Goal: Task Accomplishment & Management: Manage account settings

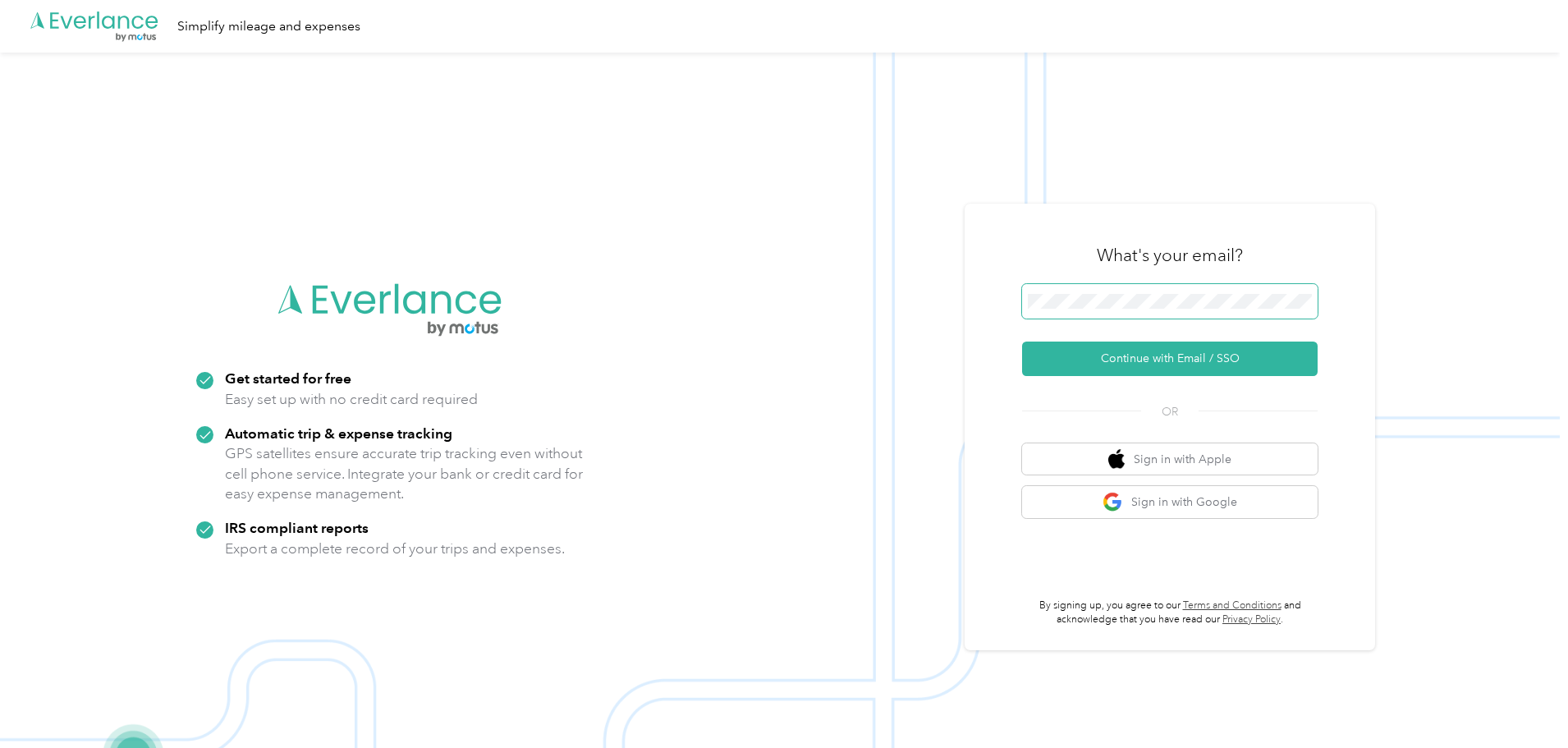
click at [1191, 314] on span at bounding box center [1170, 301] width 295 height 34
click at [1189, 347] on button "Continue with Email / SSO" at bounding box center [1170, 358] width 295 height 34
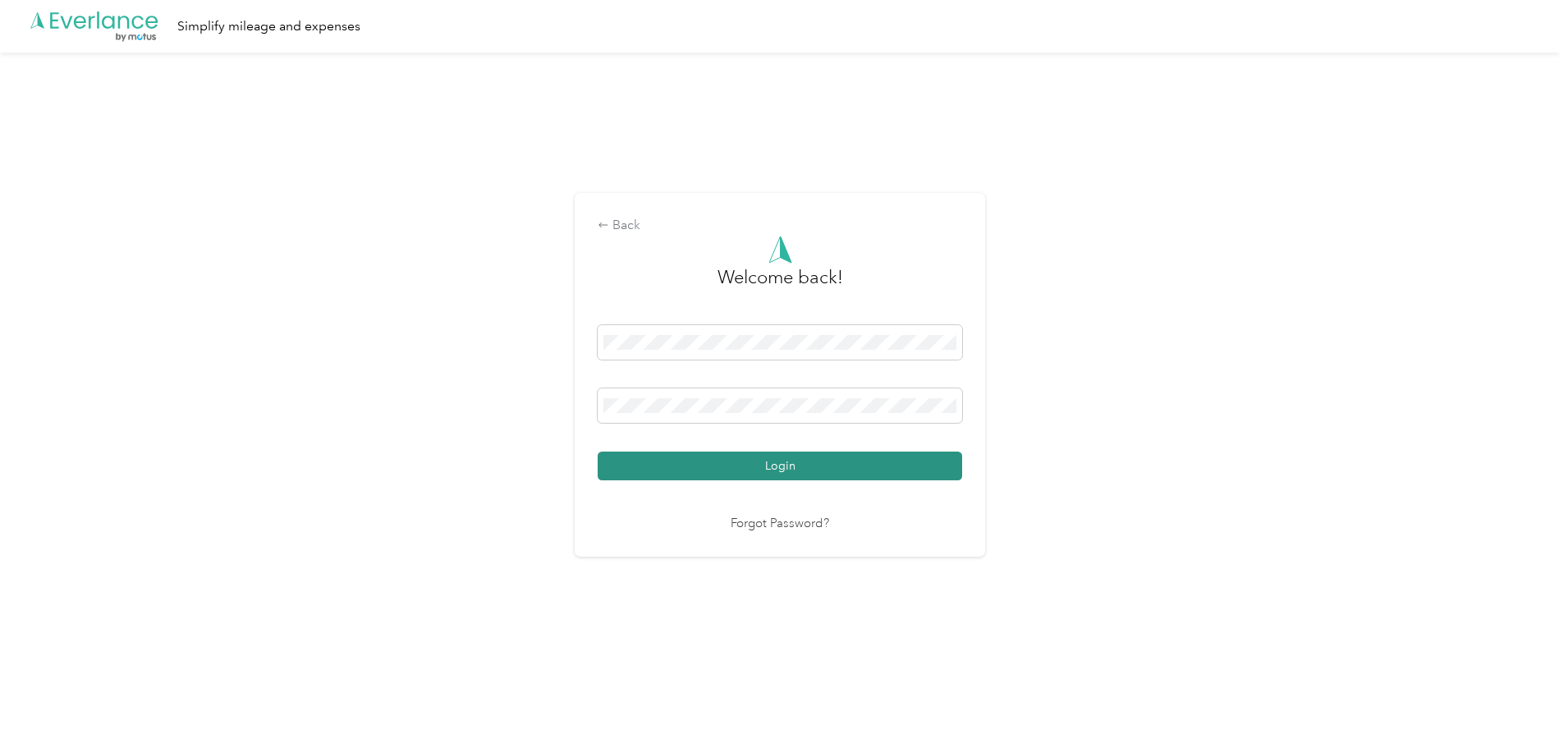
click at [680, 457] on button "Login" at bounding box center [780, 466] width 364 height 29
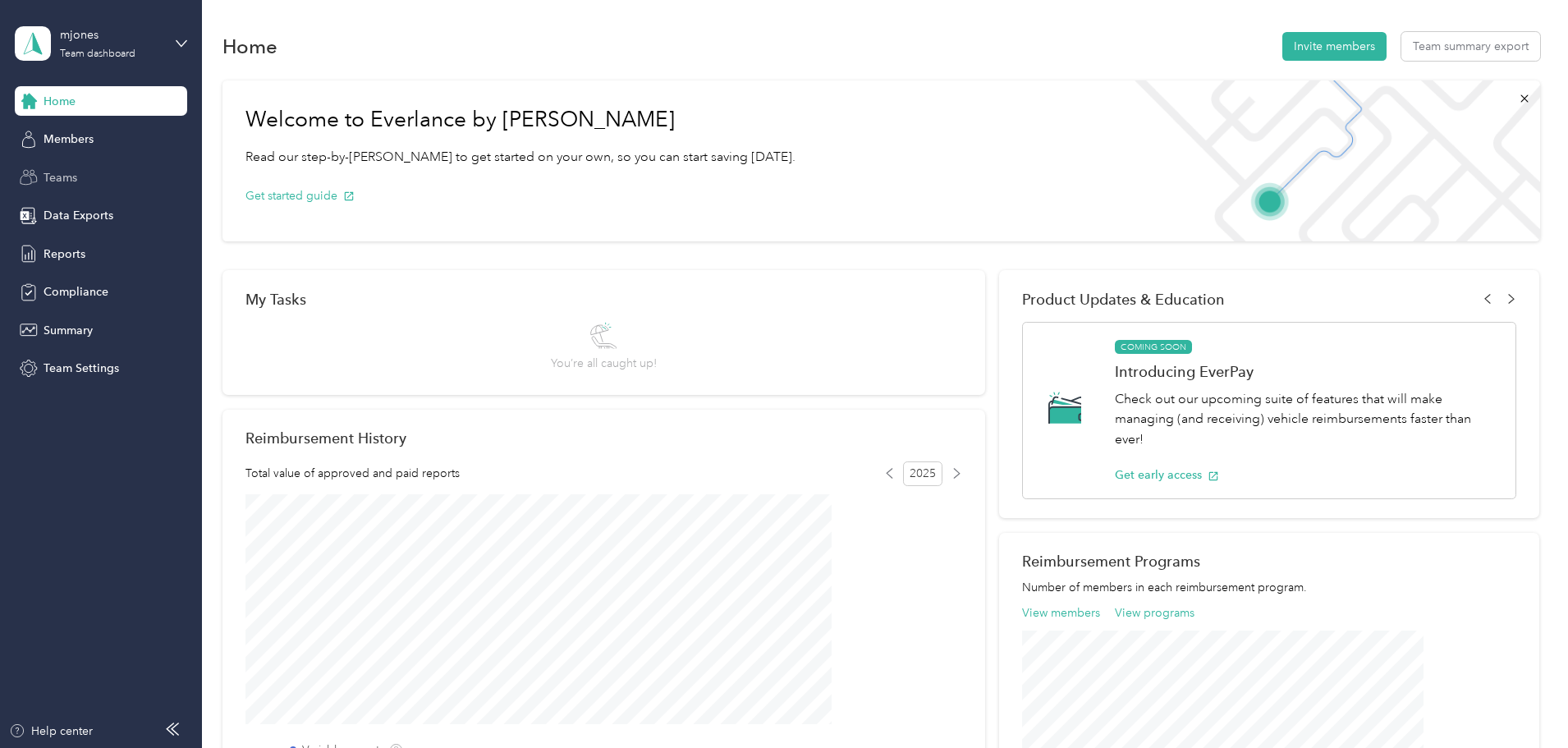
click at [73, 177] on span "Teams" at bounding box center [60, 178] width 34 height 17
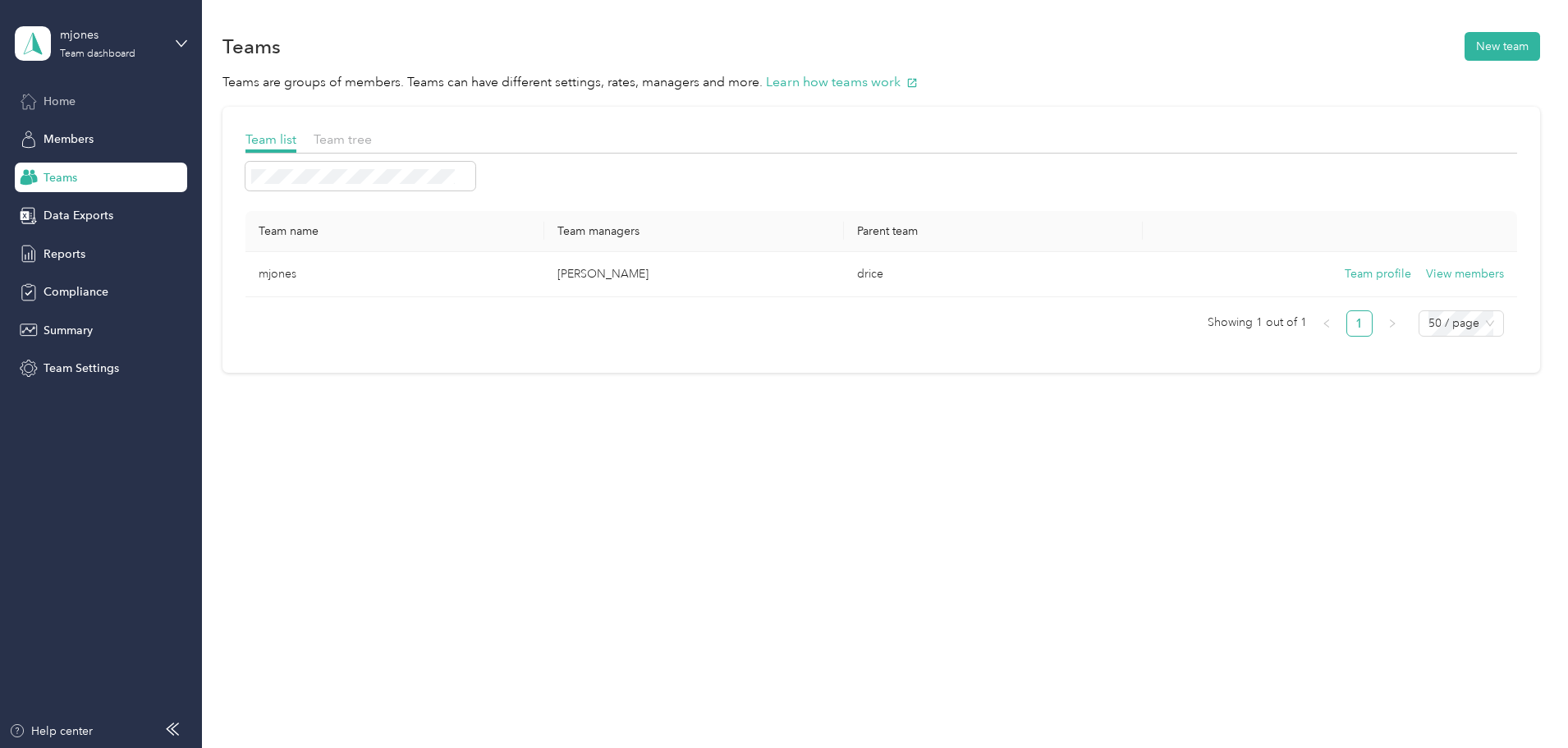
click at [70, 100] on span "Home" at bounding box center [59, 101] width 32 height 17
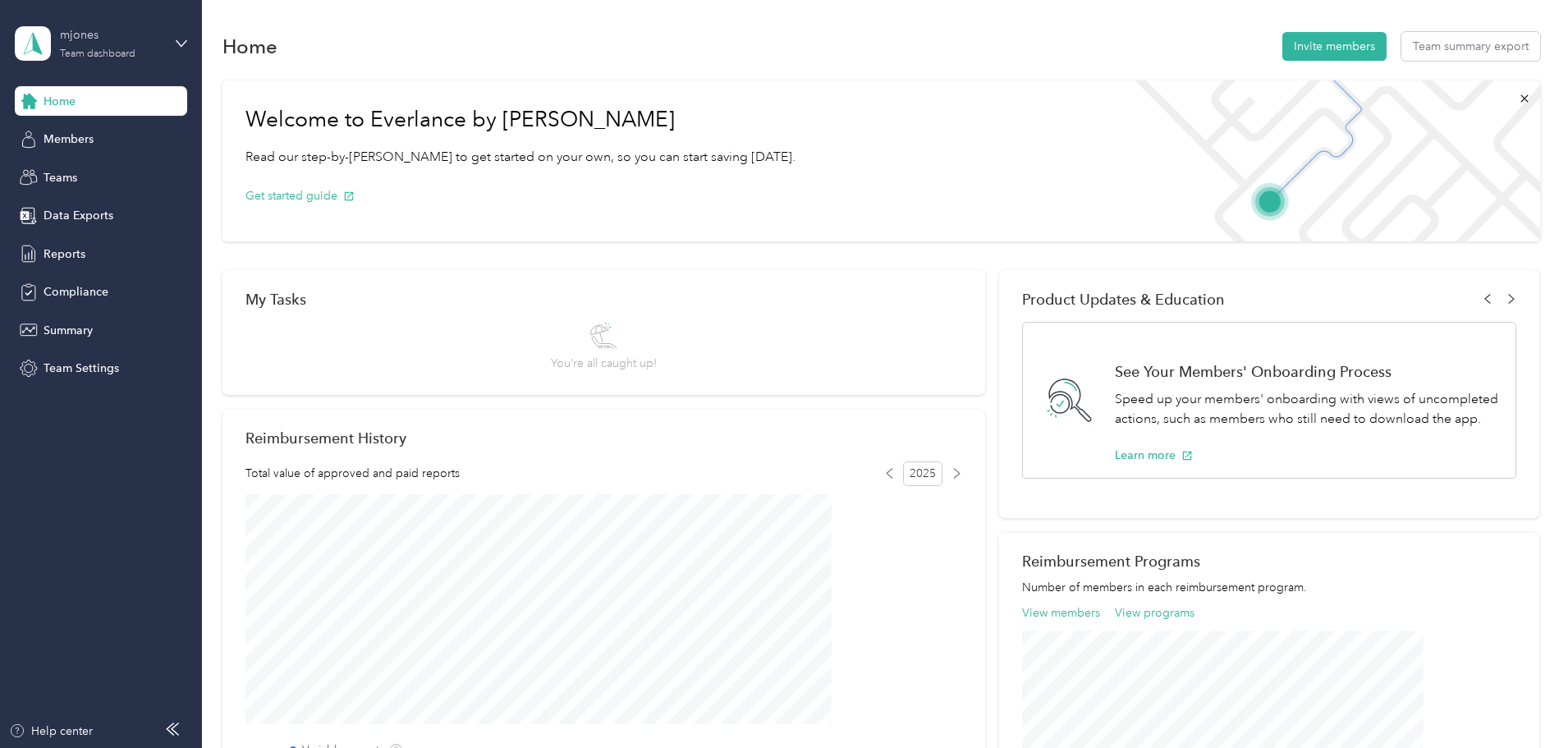
click at [96, 46] on div "mjones Team dashboard" at bounding box center [111, 43] width 102 height 33
click at [98, 169] on div "Personal dashboard" at bounding box center [81, 172] width 103 height 17
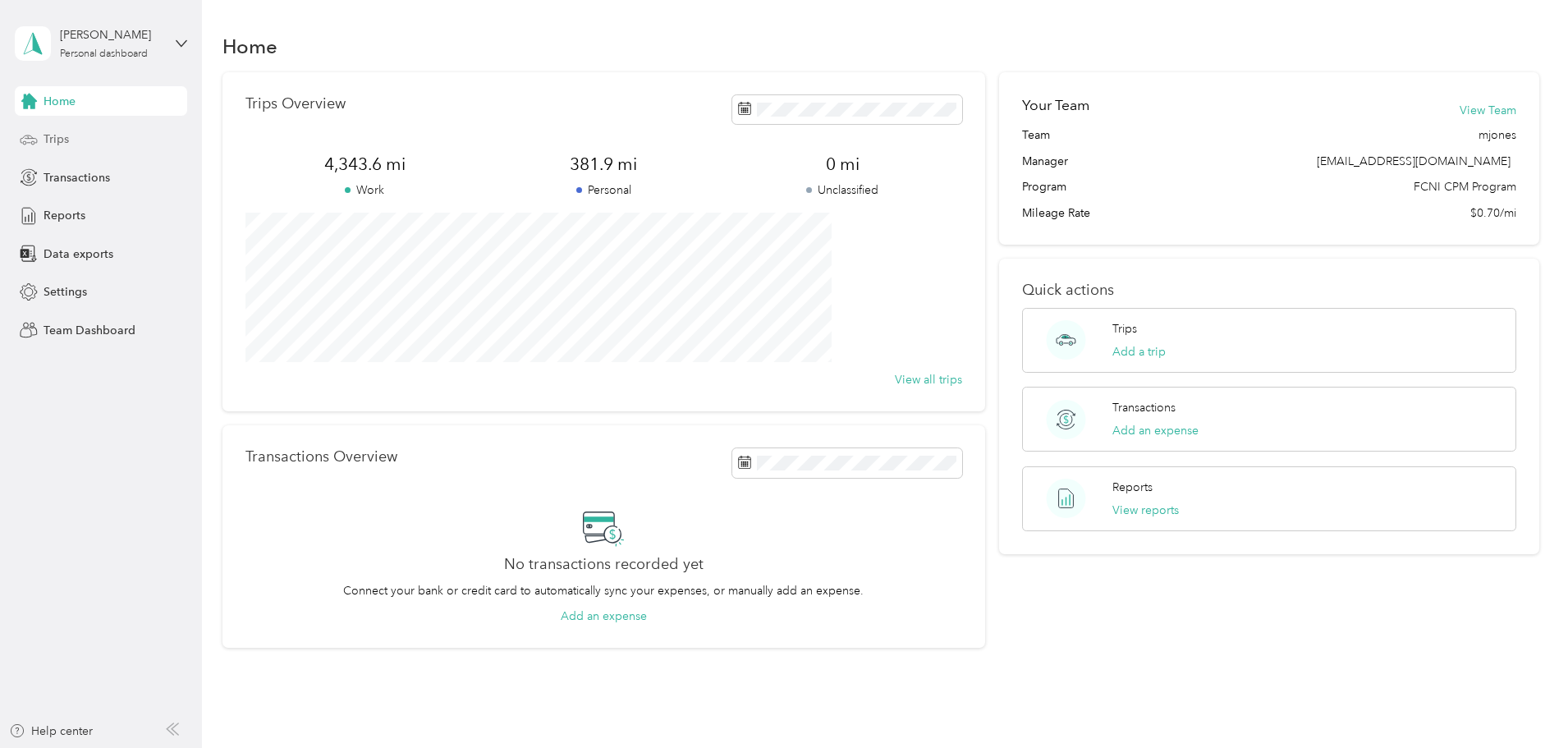
click at [74, 129] on div "Trips" at bounding box center [101, 140] width 172 height 30
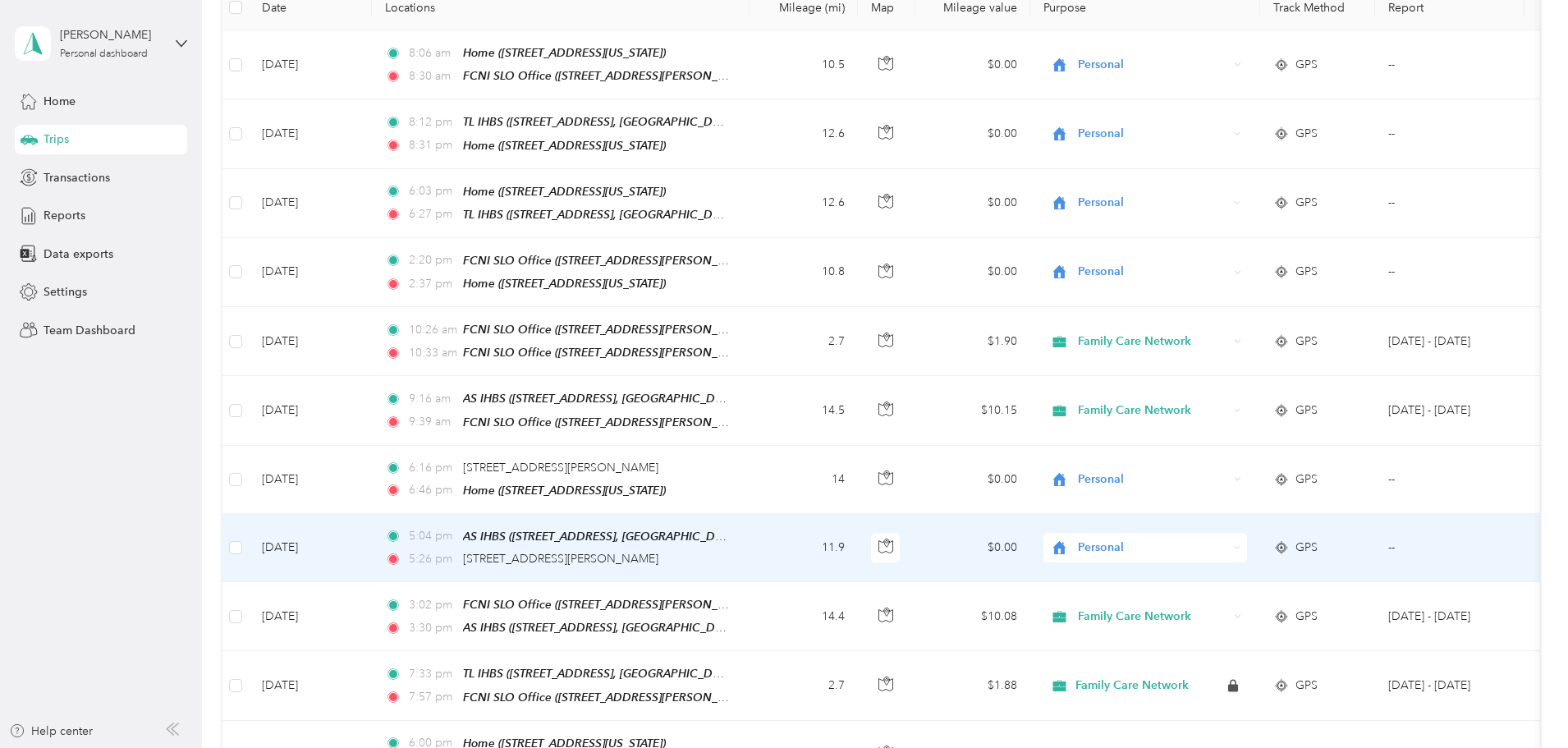
scroll to position [164, 0]
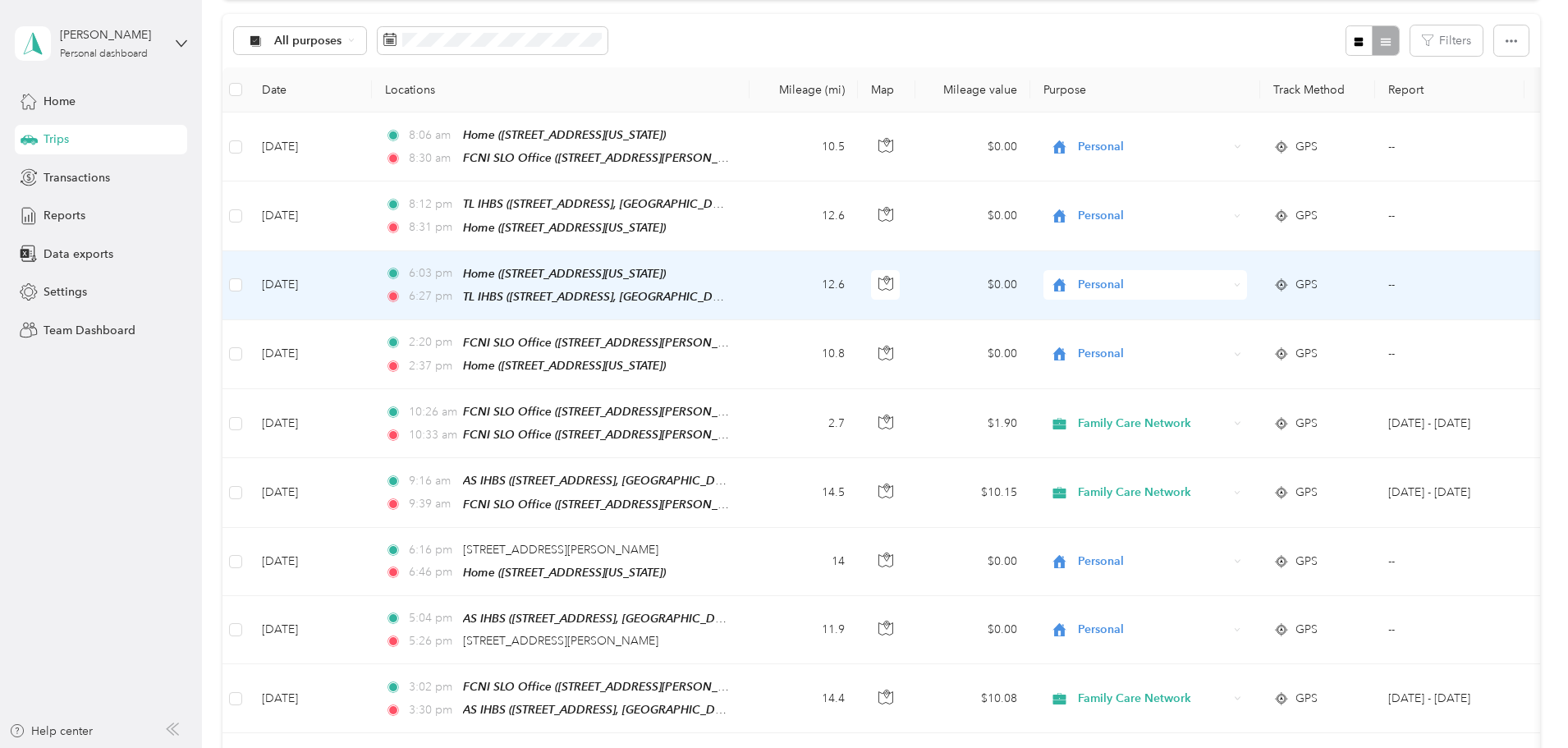
click at [1228, 278] on span "Personal" at bounding box center [1153, 285] width 150 height 18
click at [1215, 313] on span "Family Care Network" at bounding box center [1270, 312] width 152 height 17
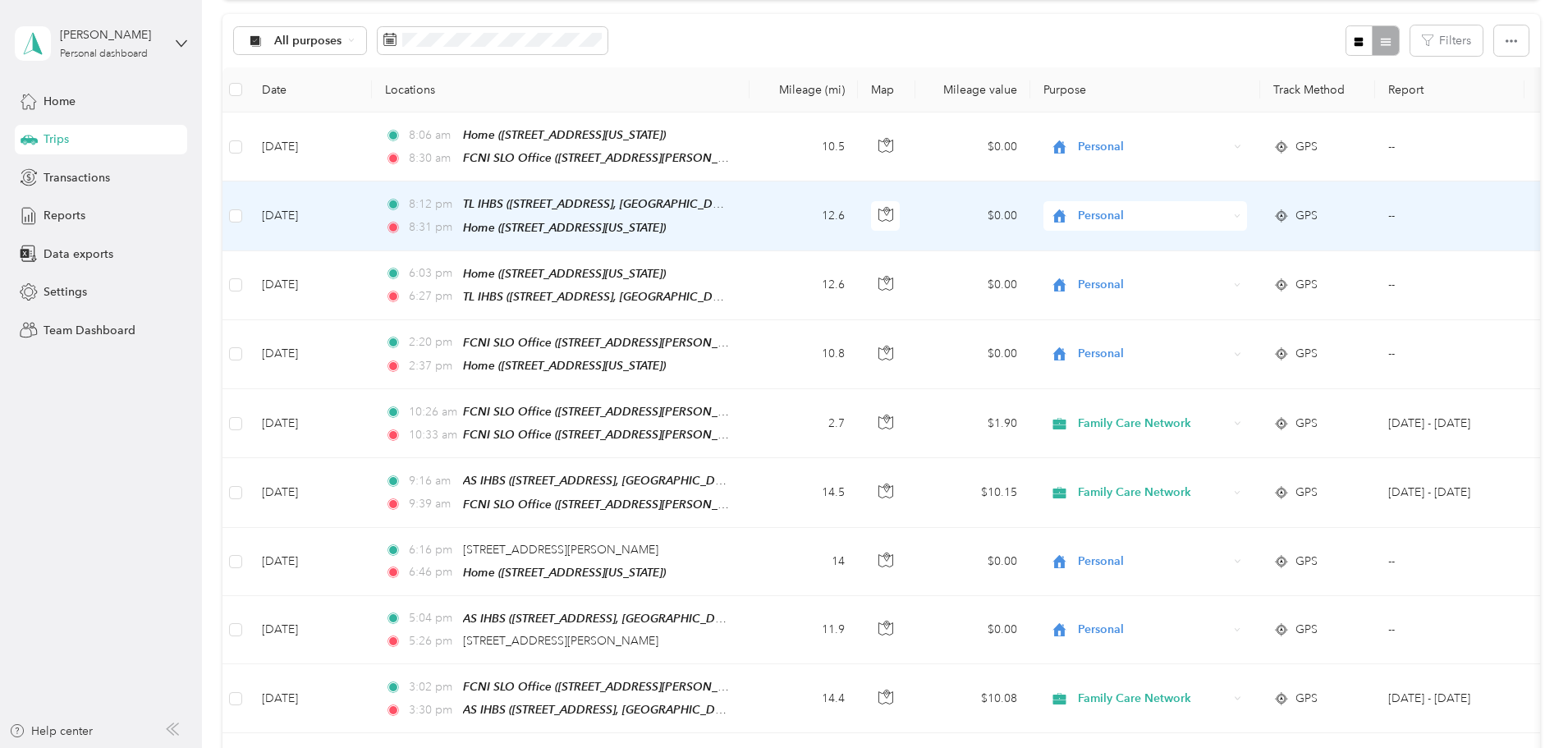
click at [1197, 210] on span "Personal" at bounding box center [1153, 216] width 150 height 18
click at [1200, 245] on span "Family Care Network" at bounding box center [1270, 245] width 152 height 17
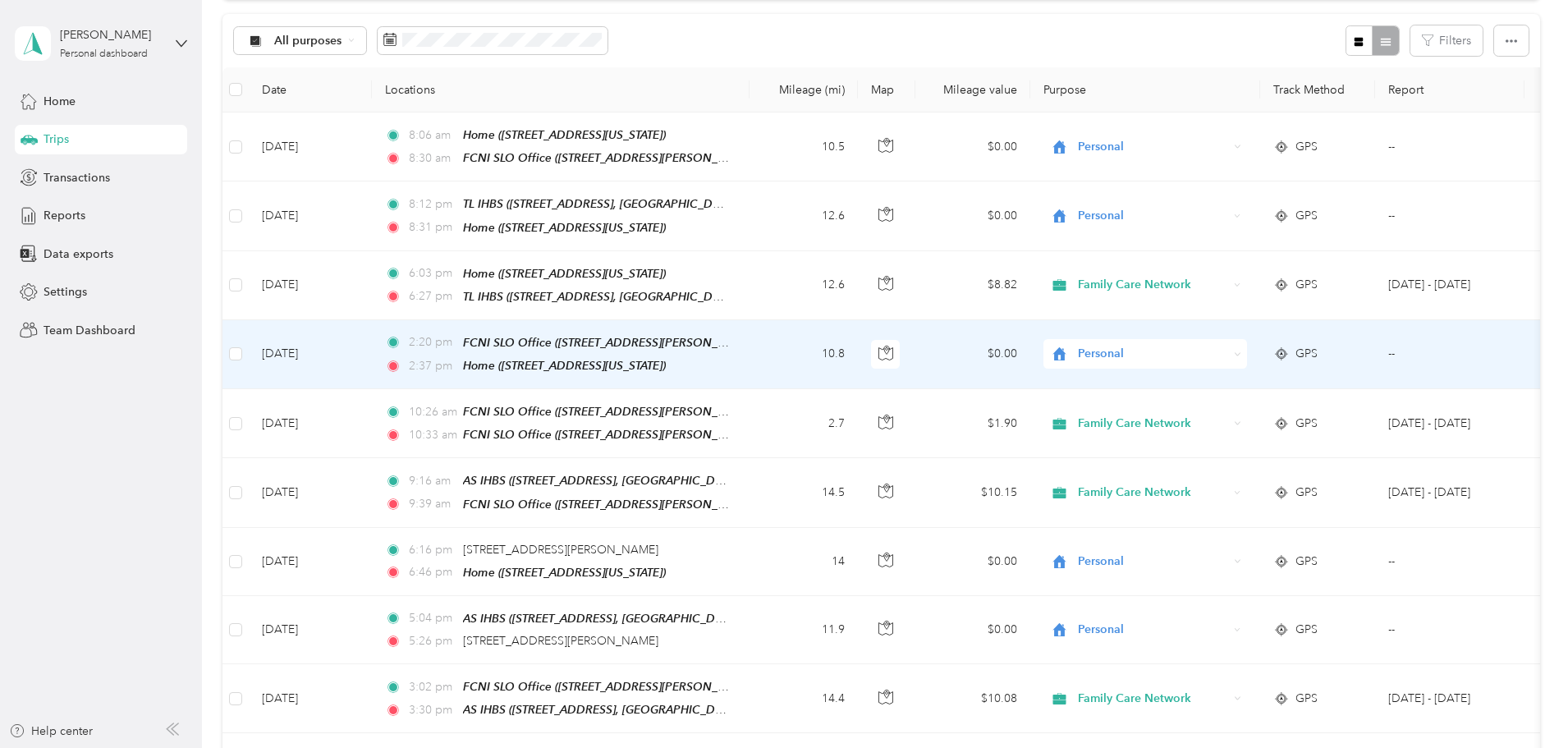
scroll to position [163, 0]
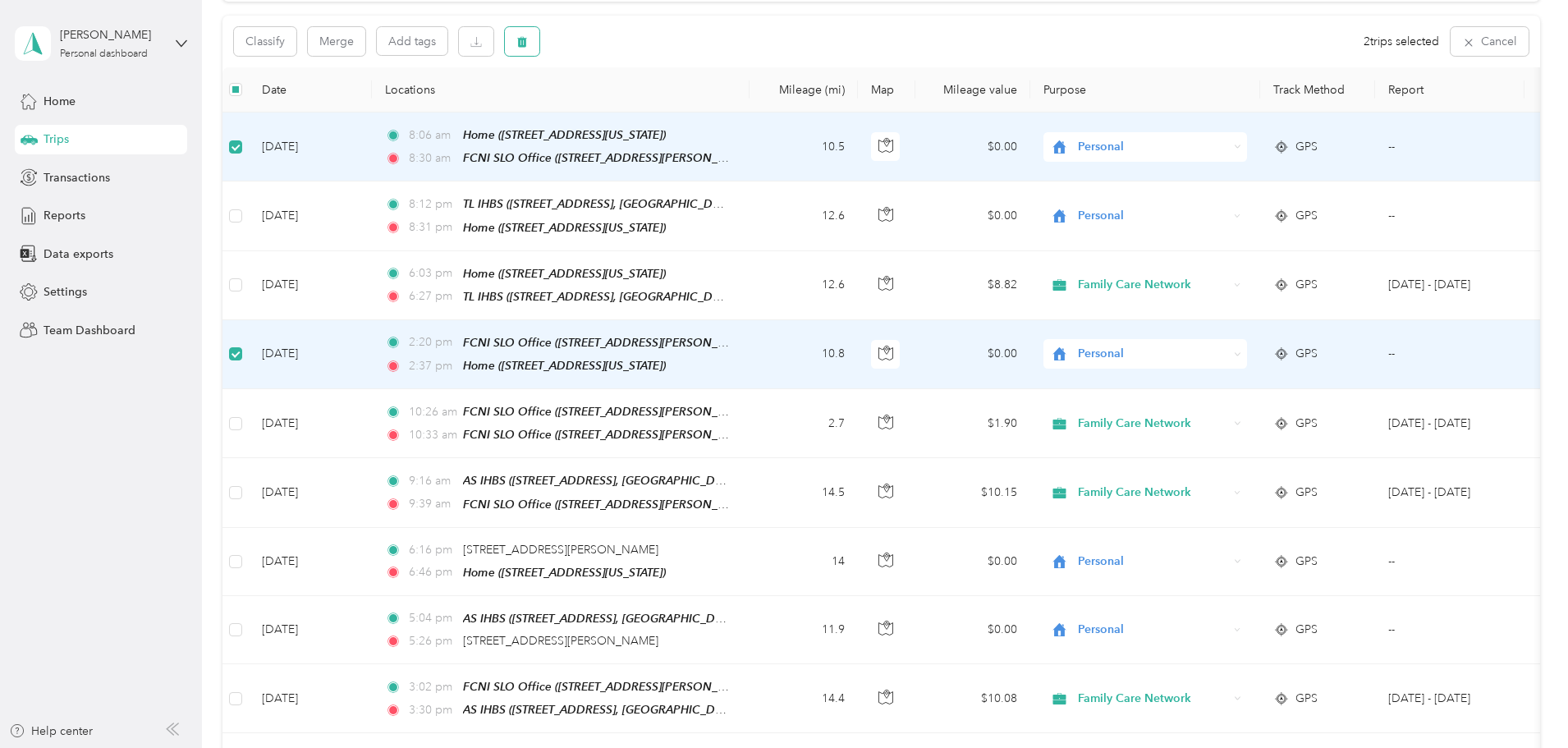
click at [527, 44] on icon "button" at bounding box center [522, 42] width 10 height 10
click at [710, 109] on button "No" at bounding box center [713, 110] width 31 height 26
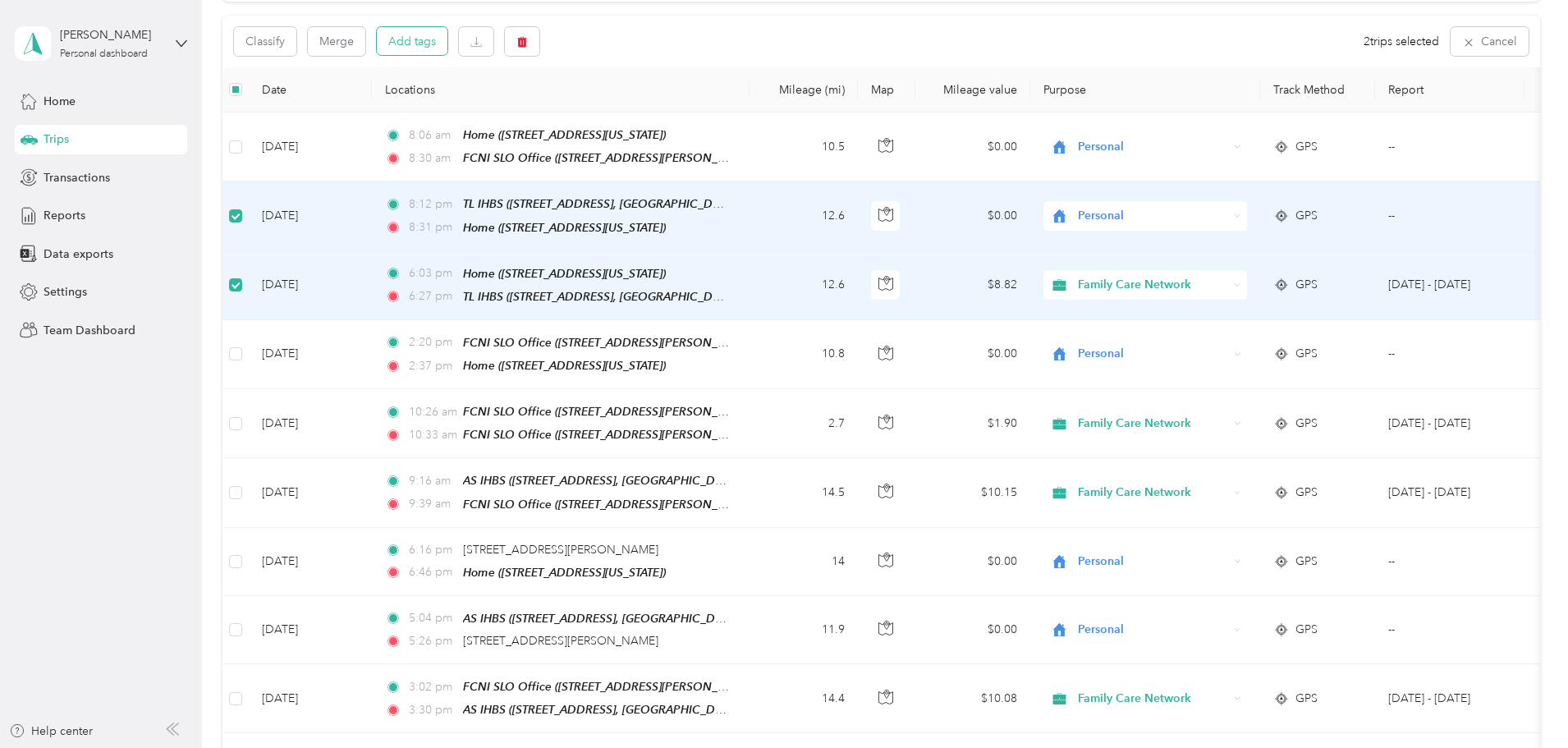
click at [448, 38] on button "Add tags" at bounding box center [412, 41] width 71 height 28
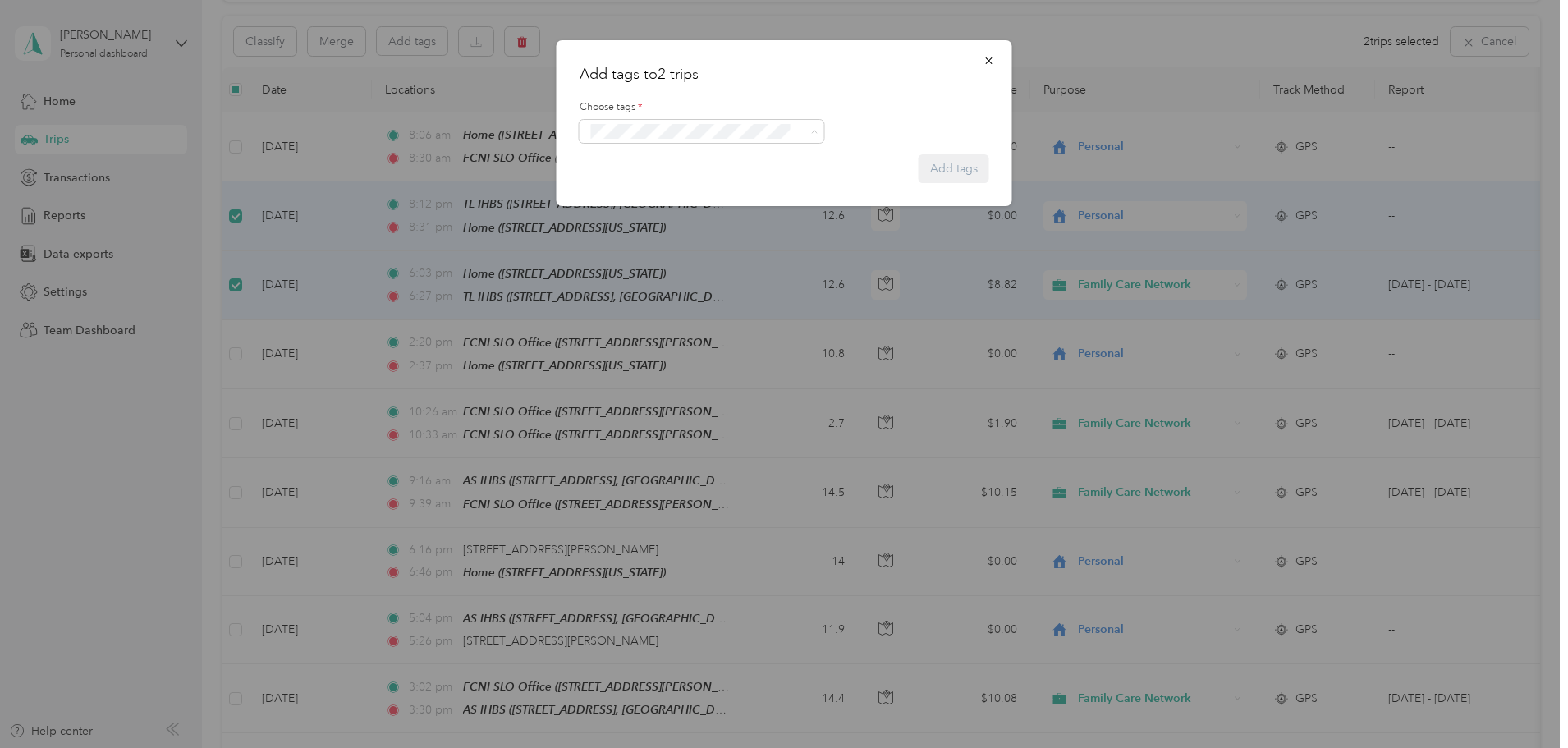
click at [655, 163] on button "Specialty Mhs" at bounding box center [634, 160] width 87 height 20
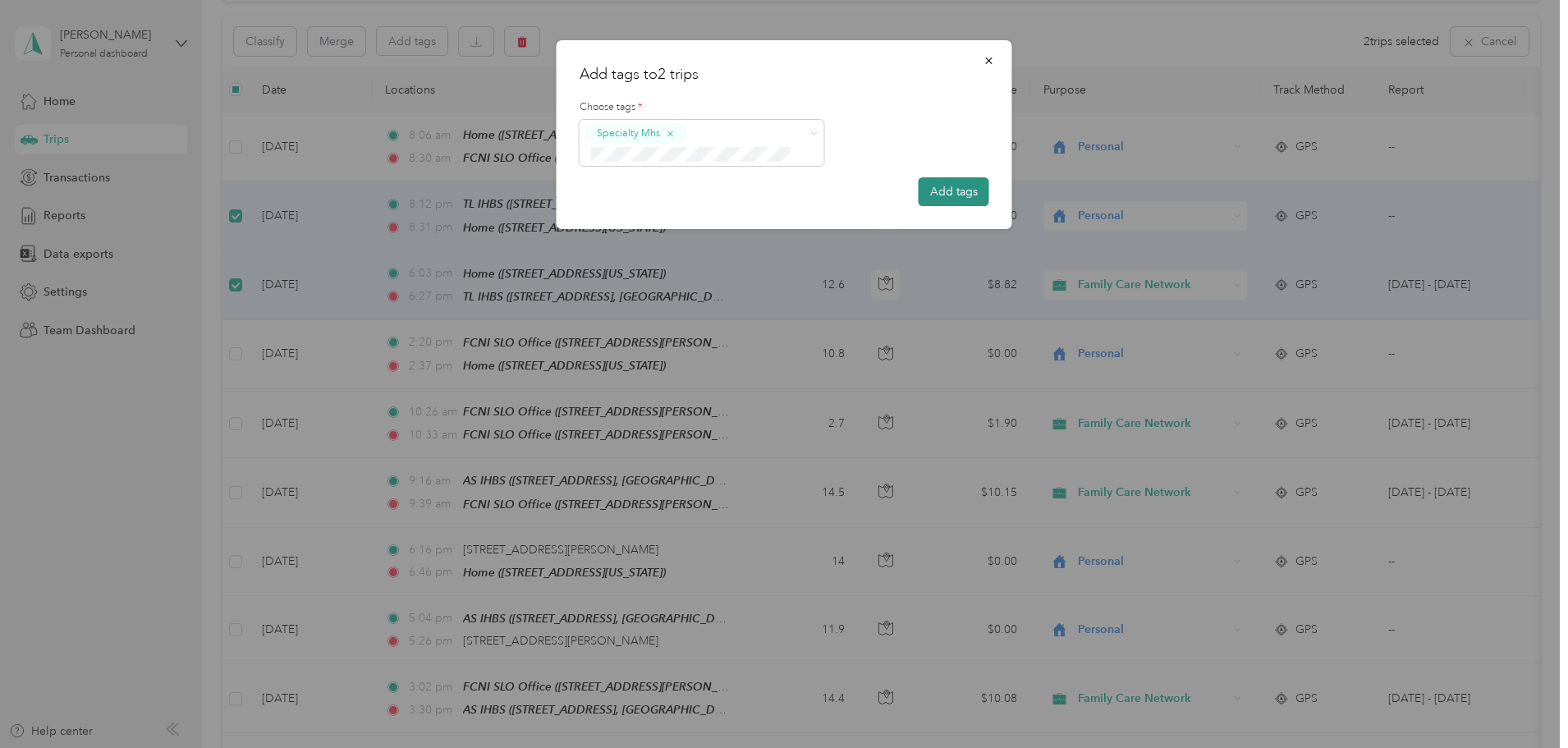
click at [953, 190] on button "Add tags" at bounding box center [954, 191] width 71 height 29
